Goal: Task Accomplishment & Management: Manage account settings

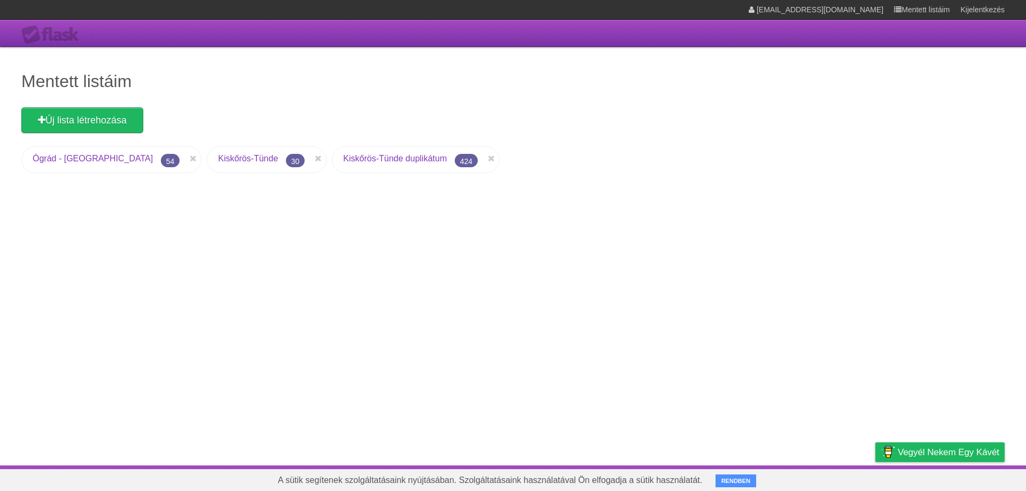
click at [218, 155] on font "Kiskőrös-Tünde" at bounding box center [248, 158] width 60 height 9
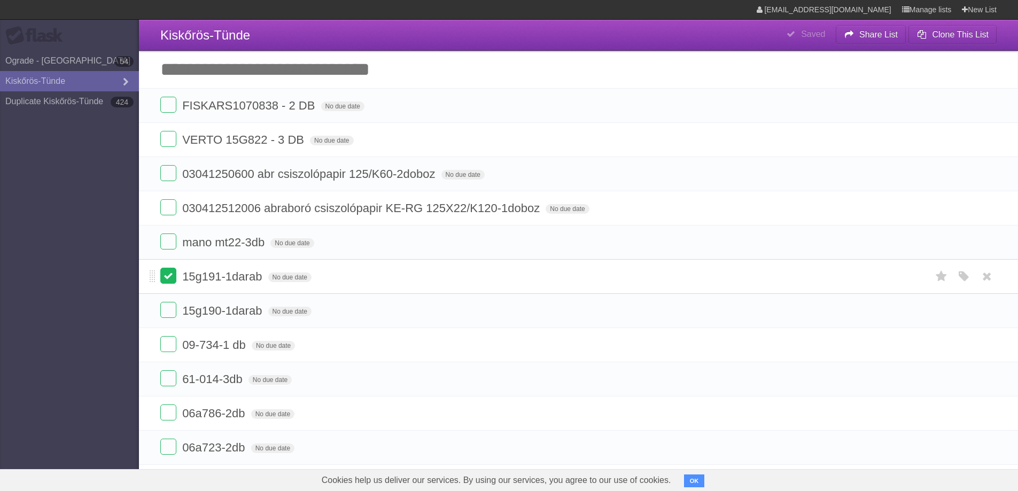
click at [166, 277] on label at bounding box center [168, 276] width 16 height 16
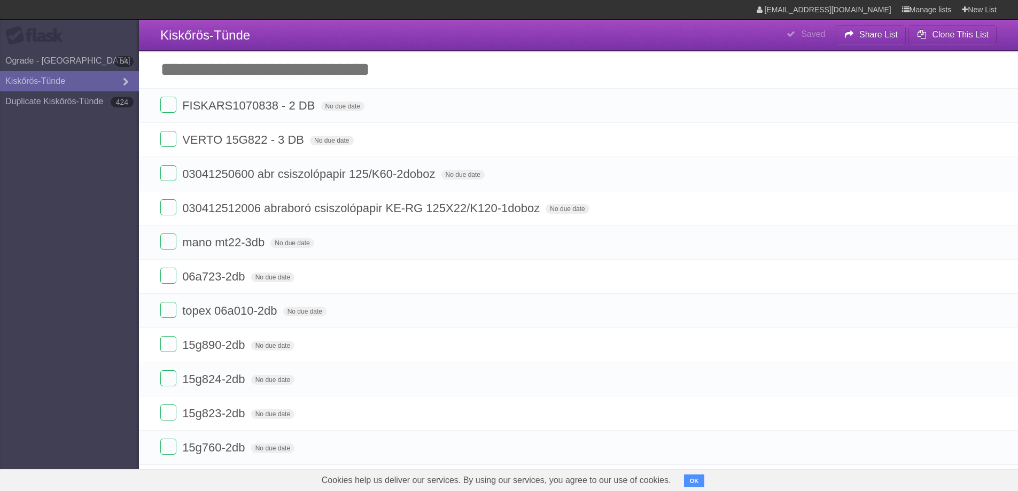
click at [166, 277] on label at bounding box center [168, 276] width 16 height 16
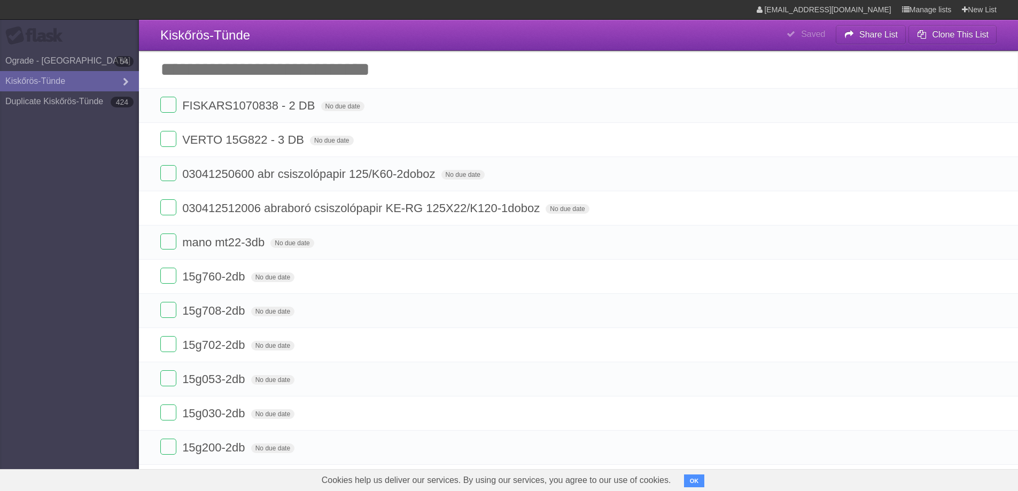
click at [166, 277] on label at bounding box center [168, 276] width 16 height 16
click at [169, 348] on label at bounding box center [168, 344] width 16 height 16
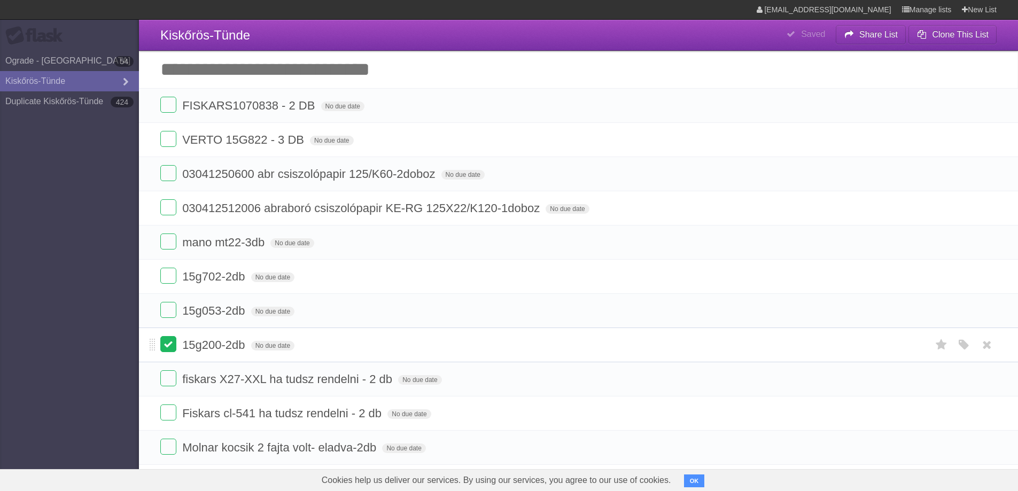
click at [169, 343] on label at bounding box center [168, 344] width 16 height 16
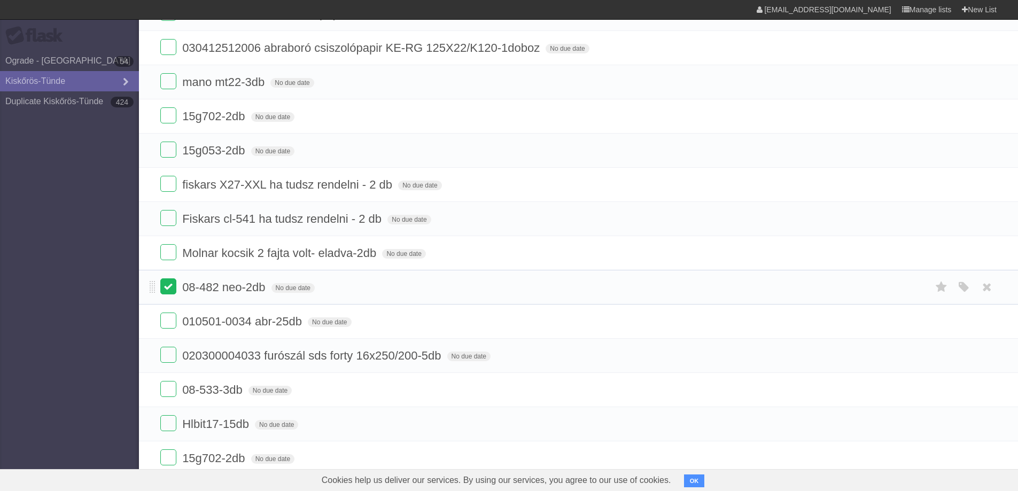
click at [168, 287] on label at bounding box center [168, 287] width 16 height 16
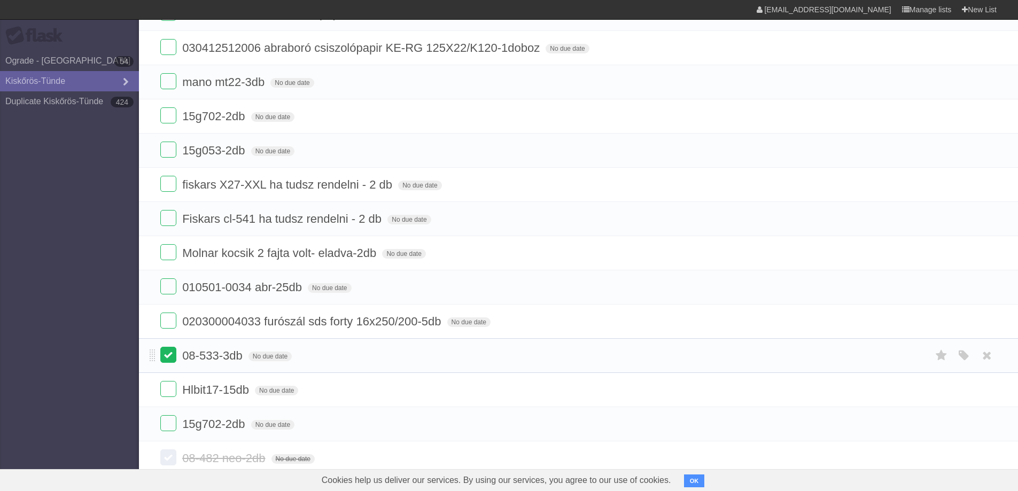
click at [168, 351] on label at bounding box center [168, 355] width 16 height 16
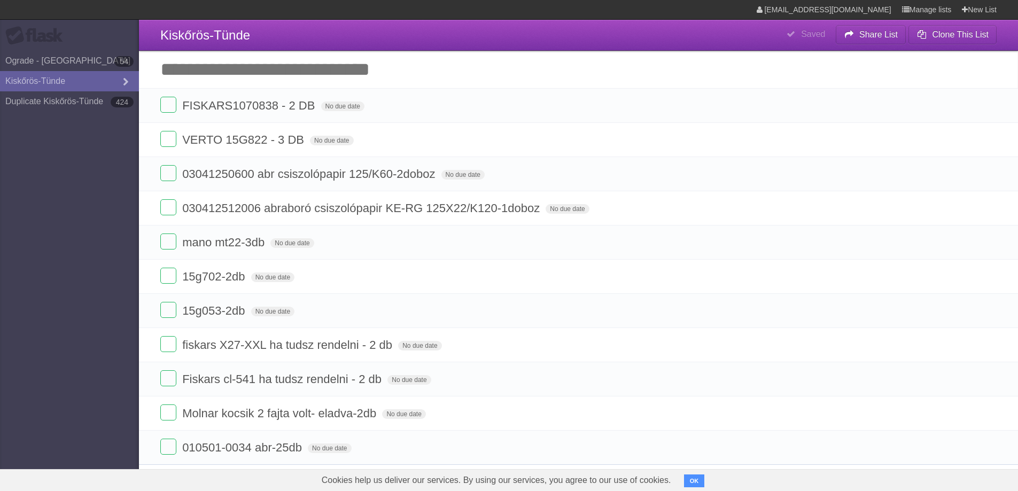
scroll to position [107, 0]
